Goal: Communication & Community: Answer question/provide support

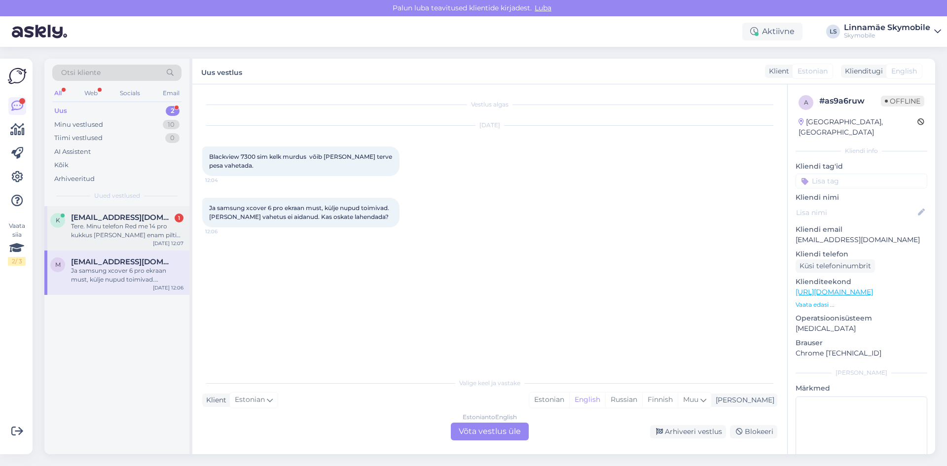
click at [117, 227] on div "Tere. Minu telefon Red me 14 pro kukkus [PERSON_NAME] enam pilti ette [PERSON_N…" at bounding box center [127, 231] width 112 height 18
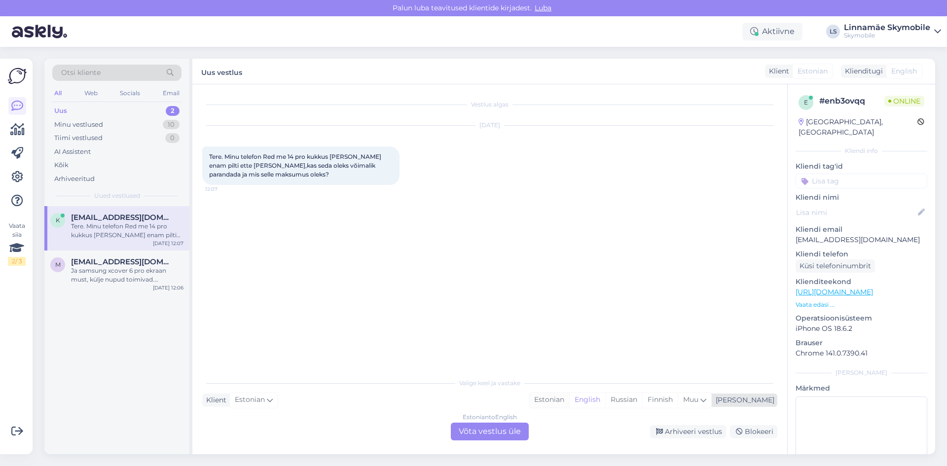
click at [569, 396] on div "Estonian" at bounding box center [549, 400] width 40 height 15
click at [468, 429] on div "Estonian to Estonian Võta vestlus üle" at bounding box center [490, 432] width 78 height 18
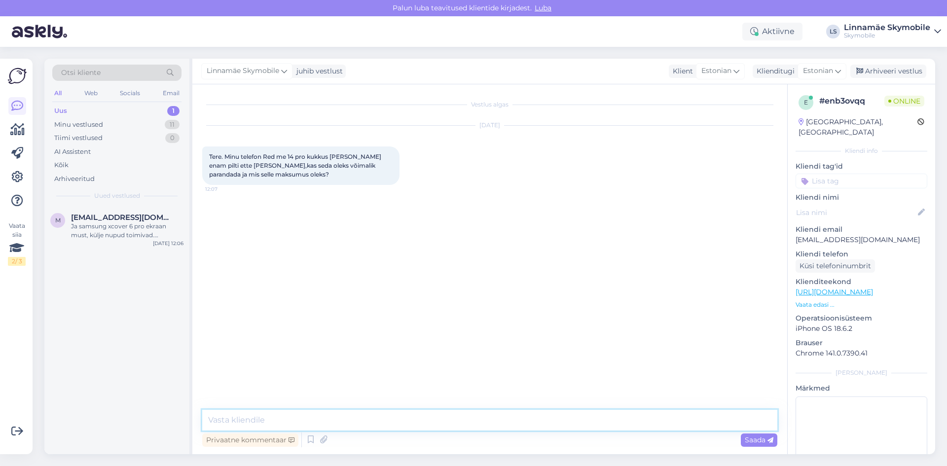
click at [369, 420] on textarea at bounding box center [489, 420] width 575 height 21
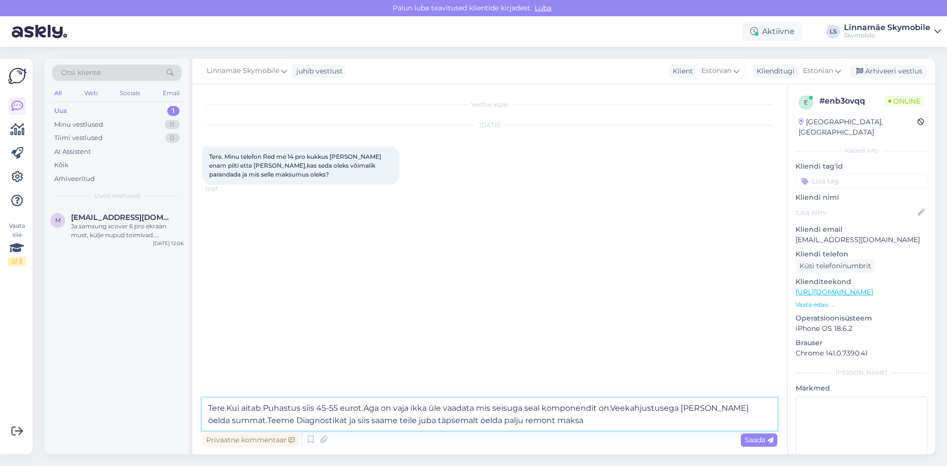
type textarea "Tere.Kui aitab Puhastus siis 45-55 eurot.Aga on vaja ikka üle vaadata mis seisu…"
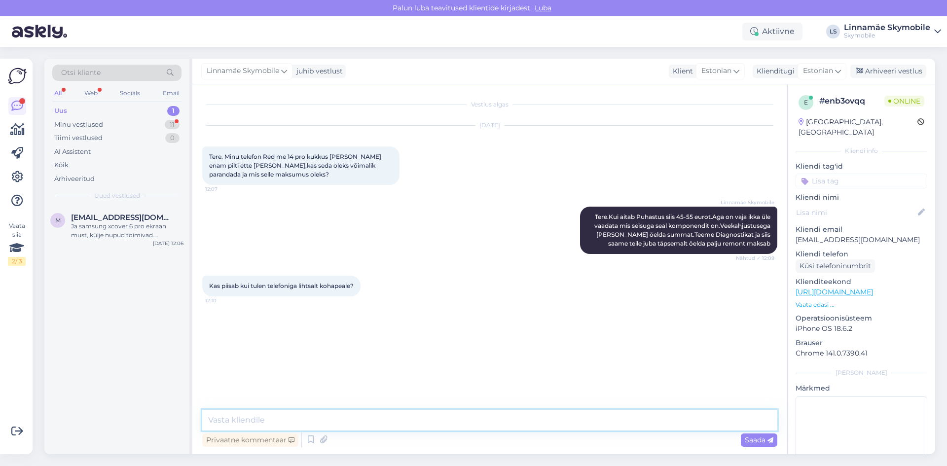
click at [265, 424] on textarea at bounding box center [489, 420] width 575 height 21
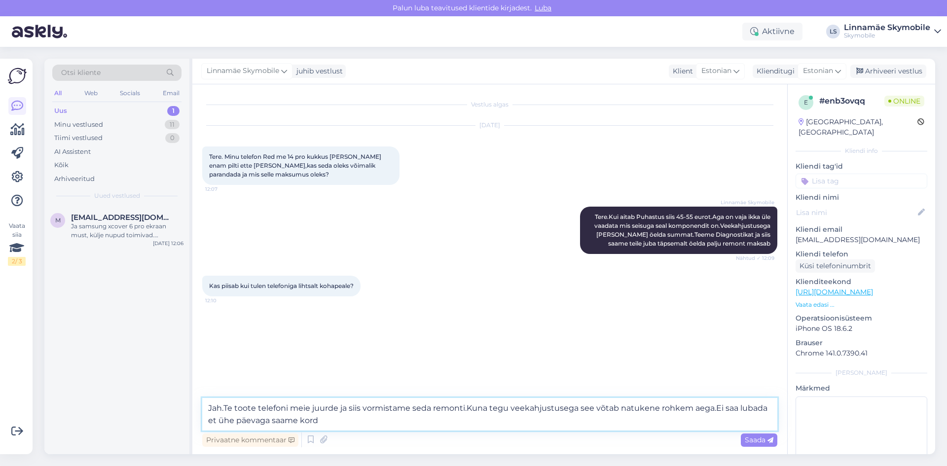
type textarea "Jah.Te toote telefoni meie juurde ja siis vormistame seda remonti.Kuna tegu vee…"
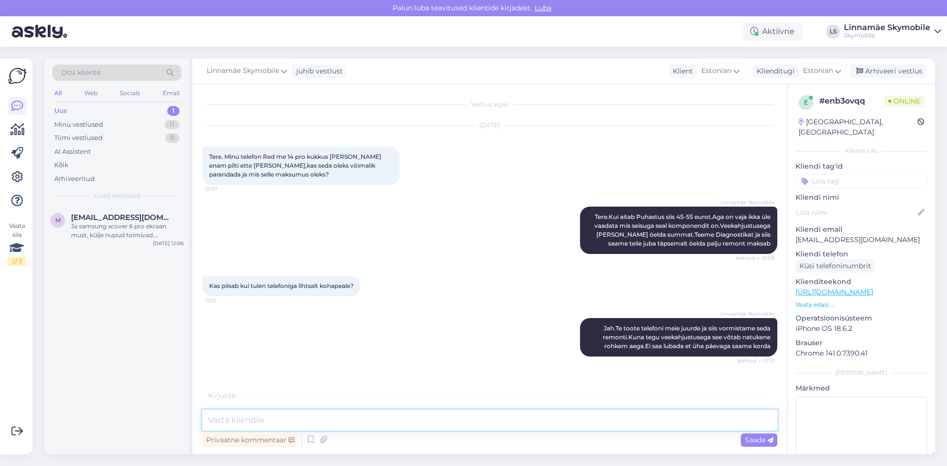
scroll to position [9, 0]
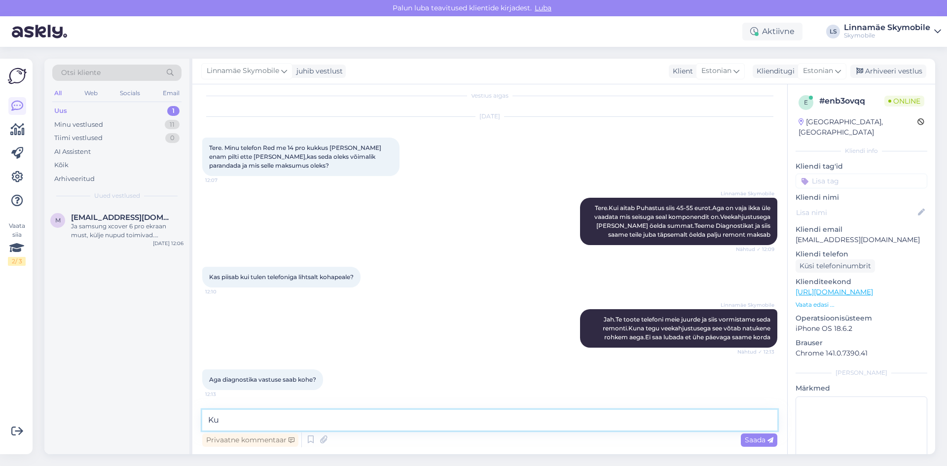
type textarea "K"
type textarea "O"
type textarea "Asute [GEOGRAPHIC_DATA]?"
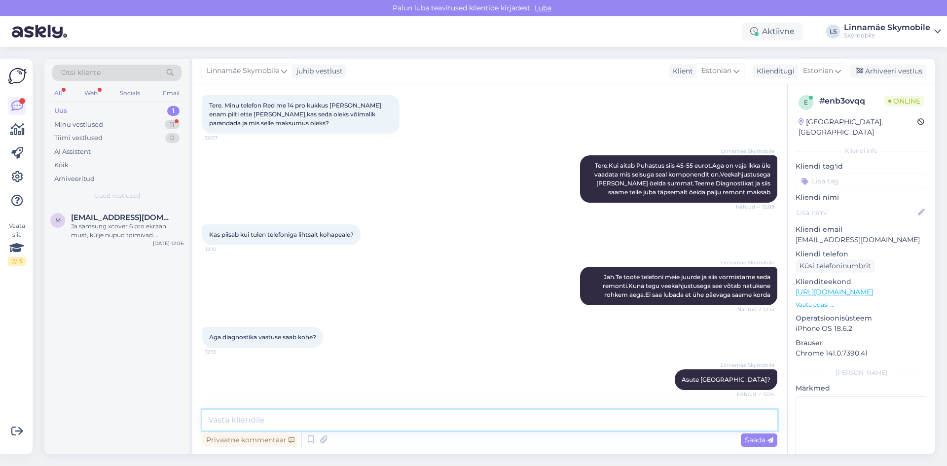
scroll to position [94, 0]
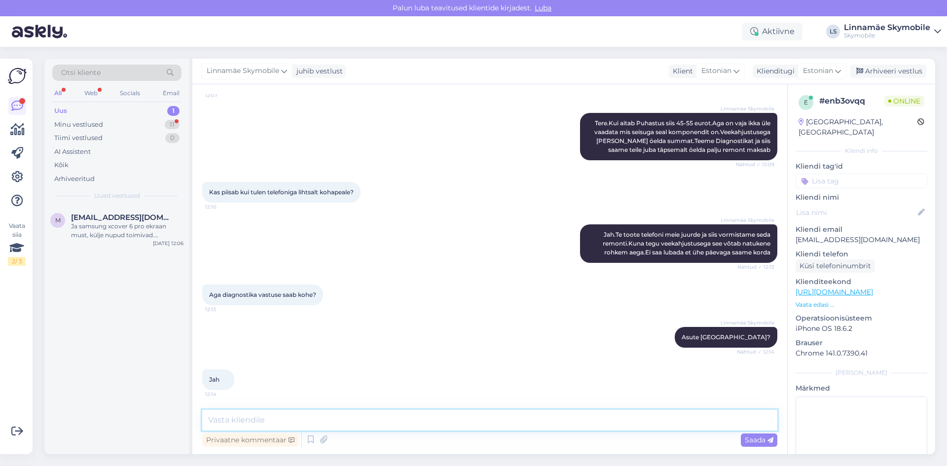
click at [345, 424] on textarea at bounding box center [489, 420] width 575 height 21
type textarea "Tulge Kristiine Keskusesse 1 korrus [PERSON_NAME] nimi on YOLO.Saame siis päeva…"
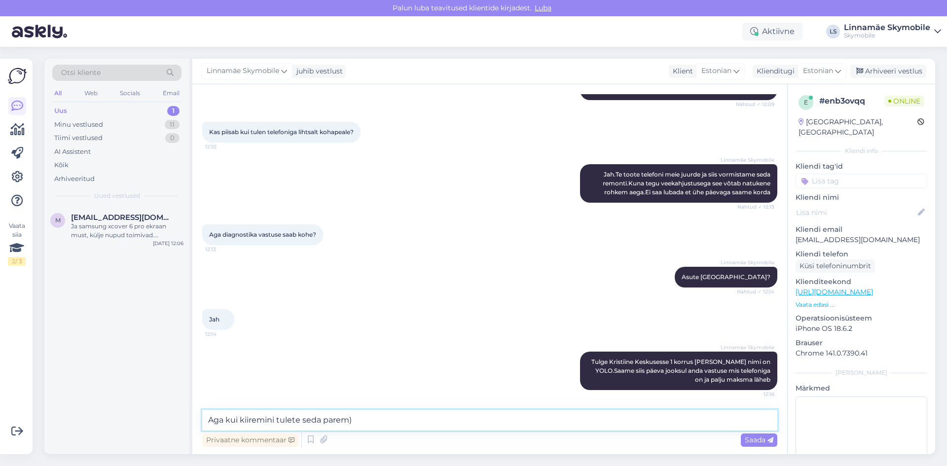
type textarea "Aga kui kiiremini tulete seda parem"
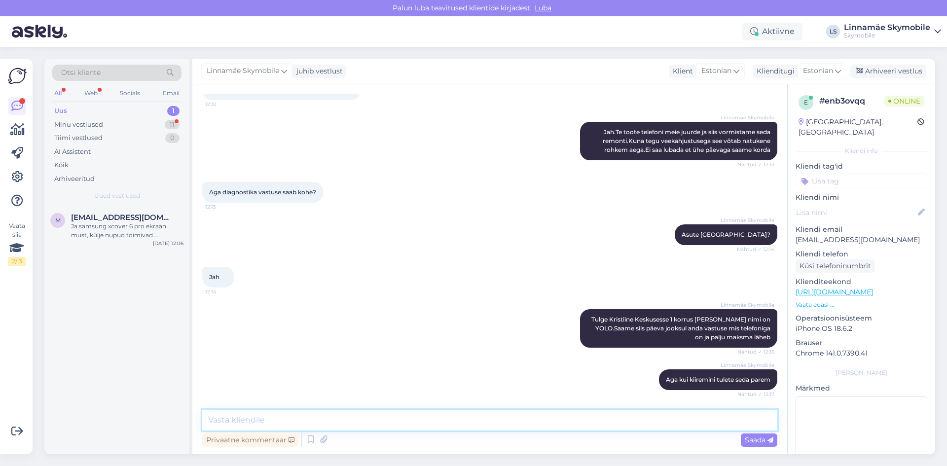
scroll to position [239, 0]
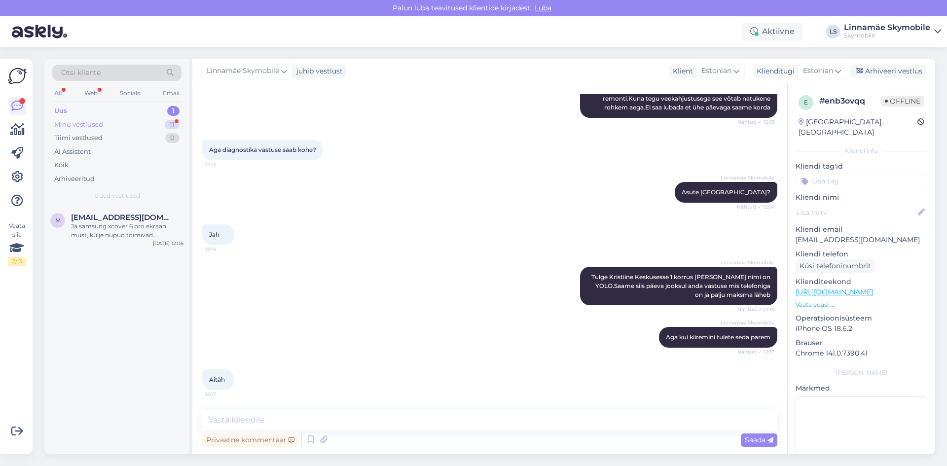
click at [102, 122] on div "Minu vestlused" at bounding box center [78, 125] width 49 height 10
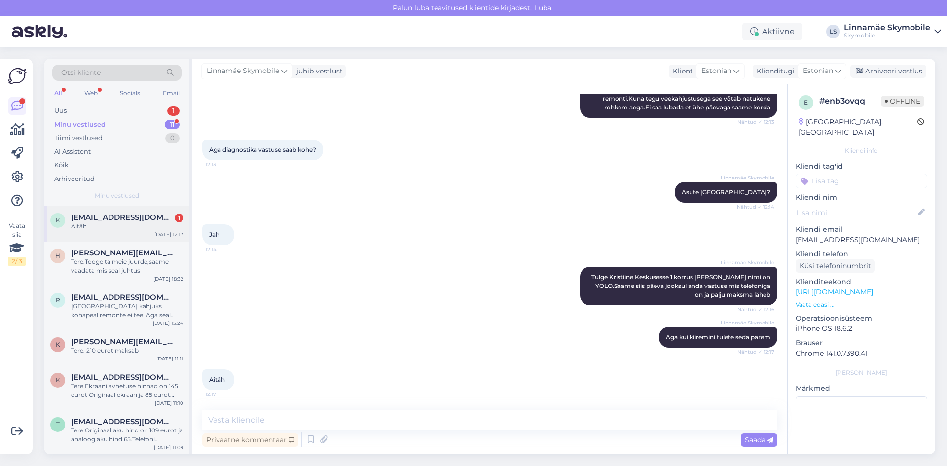
click at [109, 217] on span "[EMAIL_ADDRESS][DOMAIN_NAME]" at bounding box center [122, 217] width 103 height 9
click at [66, 107] on div "Uus" at bounding box center [60, 111] width 12 height 10
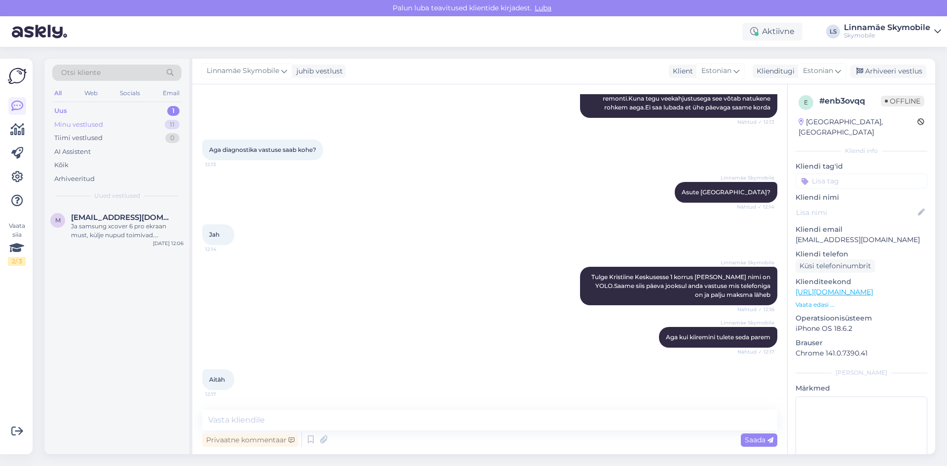
click at [98, 130] on div "Minu vestlused 11" at bounding box center [116, 125] width 129 height 14
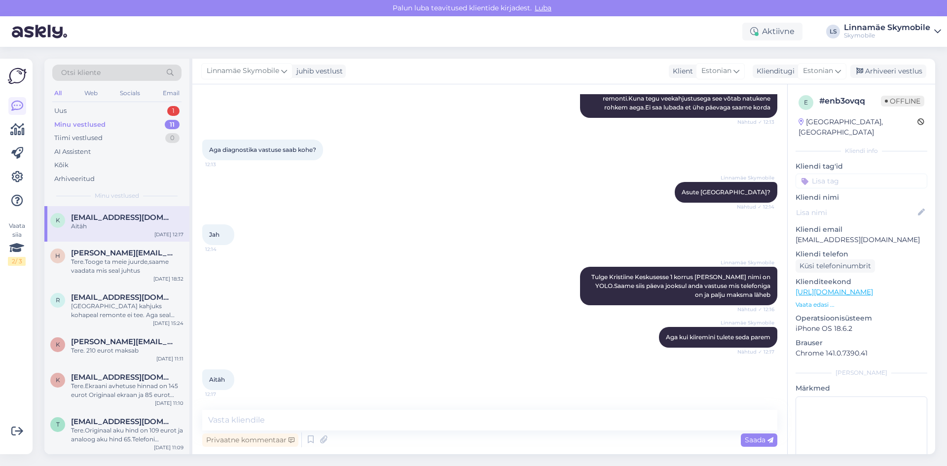
click at [103, 222] on div "Aitäh" at bounding box center [127, 226] width 112 height 9
